Goal: Information Seeking & Learning: Learn about a topic

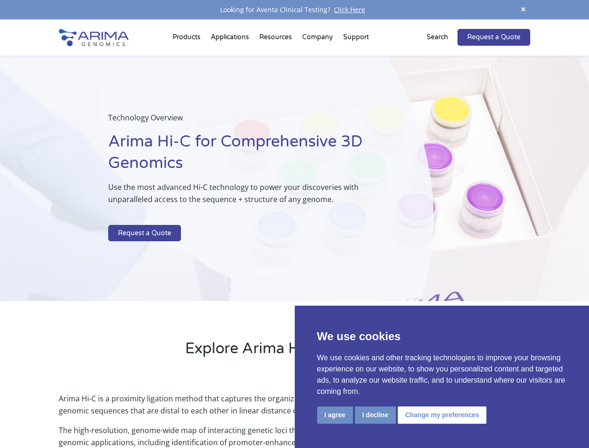
click at [294, 224] on p at bounding box center [247, 219] width 278 height 12
click at [335, 414] on button "I agree" at bounding box center [335, 414] width 36 height 17
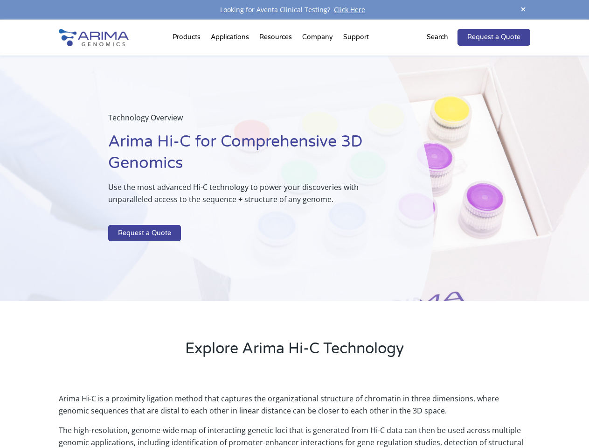
click at [375, 414] on p "Arima Hi-C is a proximity ligation method that captures the organizational stru…" at bounding box center [294, 408] width 471 height 32
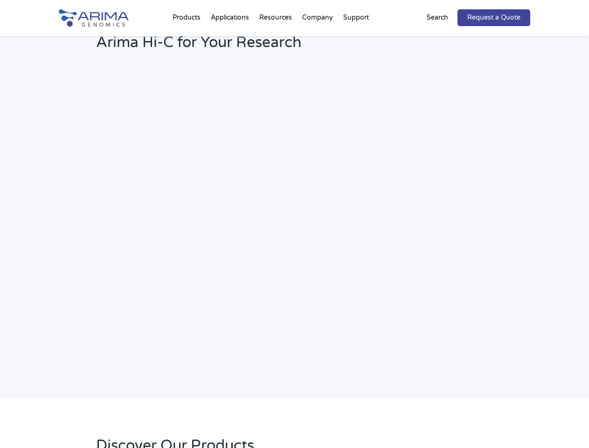
click at [523, 10] on link "Request a Quote" at bounding box center [493, 17] width 73 height 17
click at [188, 39] on h2 "Webinar: Hear More About the Benefits of Arima Hi-C for Your Research" at bounding box center [251, 35] width 310 height 49
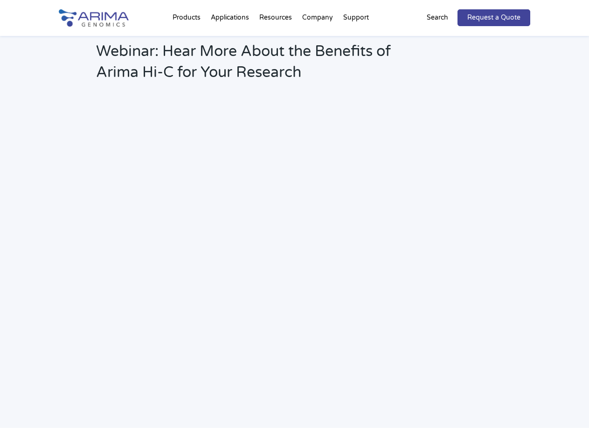
click at [276, 41] on h2 "Webinar: Hear More About the Benefits of Arima Hi-C for Your Research" at bounding box center [251, 65] width 310 height 49
click at [318, 41] on h2 "Webinar: Hear More About the Benefits of Arima Hi-C for Your Research" at bounding box center [251, 65] width 310 height 49
click at [356, 41] on h2 "Webinar: Hear More About the Benefits of Arima Hi-C for Your Research" at bounding box center [251, 65] width 310 height 49
